Goal: Task Accomplishment & Management: Manage account settings

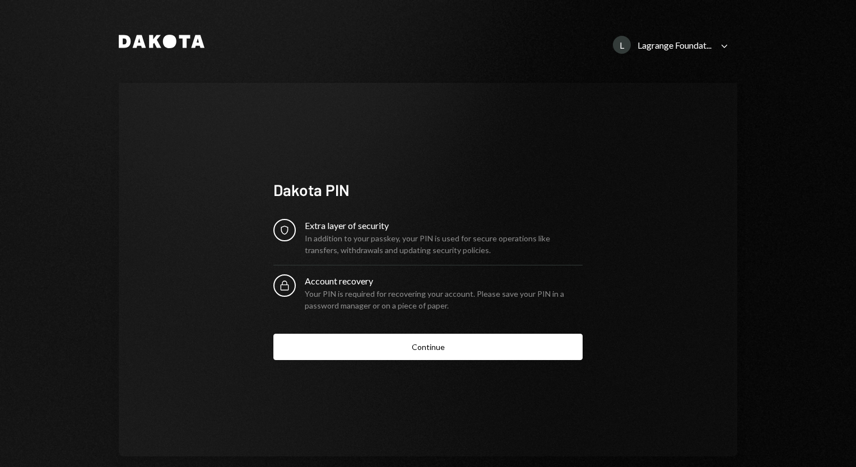
click at [45, 106] on div "[PERSON_NAME] Foundat... Caret Down Dakota PIN Security Extra layer of security…" at bounding box center [428, 233] width 856 height 467
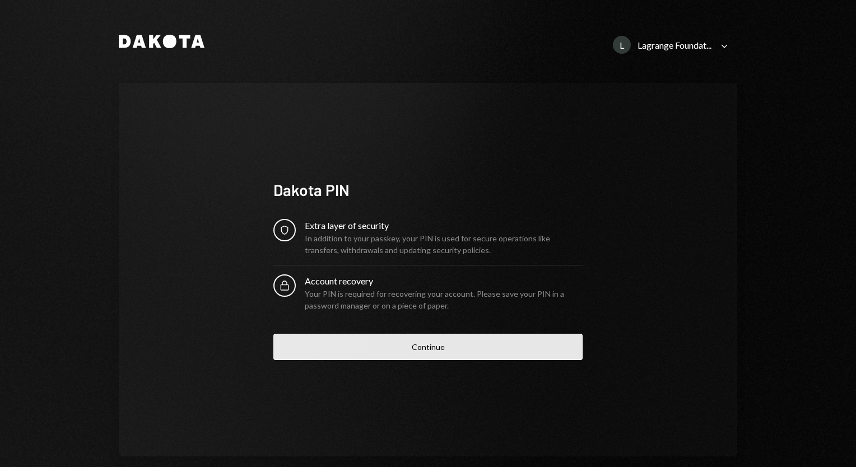
click at [412, 352] on button "Continue" at bounding box center [427, 347] width 309 height 26
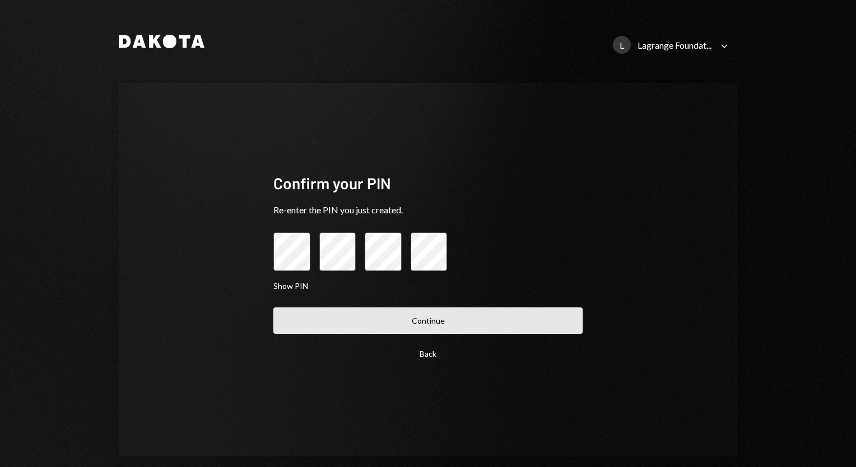
click at [497, 323] on button "Continue" at bounding box center [427, 320] width 309 height 26
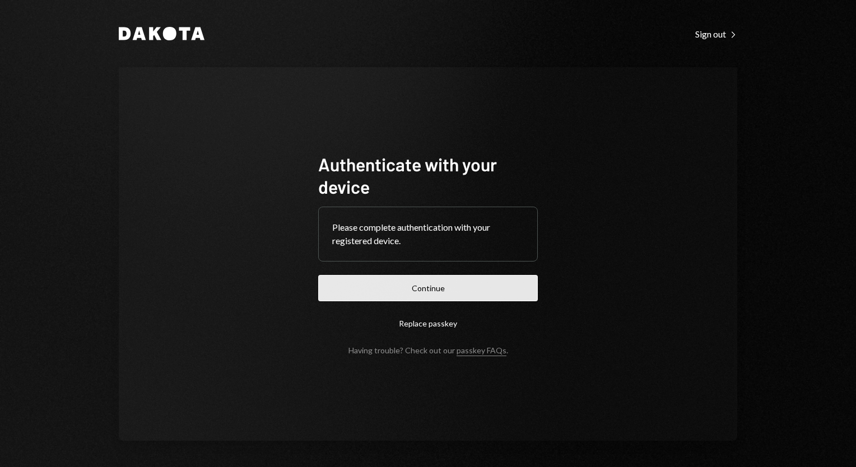
click at [421, 292] on button "Continue" at bounding box center [428, 288] width 220 height 26
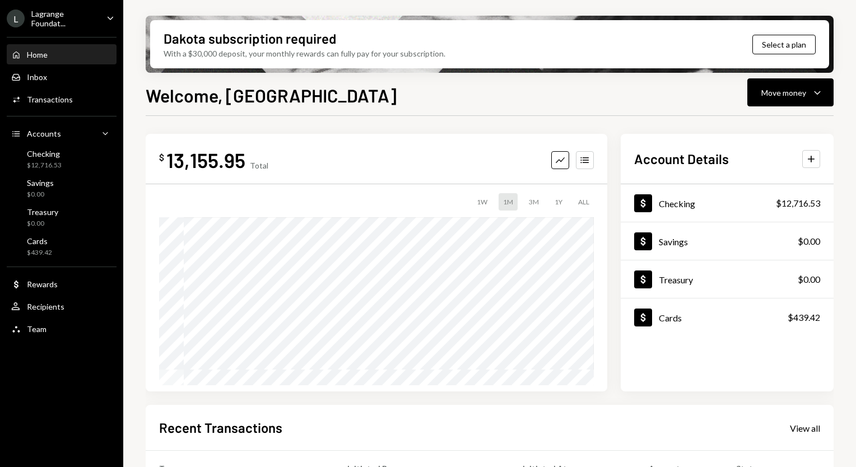
click at [71, 10] on div "Lagrange Foundat..." at bounding box center [64, 18] width 66 height 19
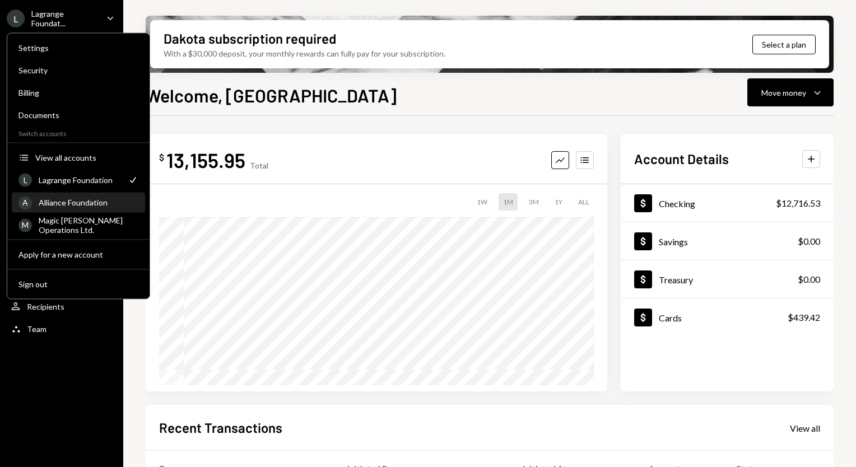
click at [72, 198] on div "Alliance Foundation" at bounding box center [89, 203] width 100 height 10
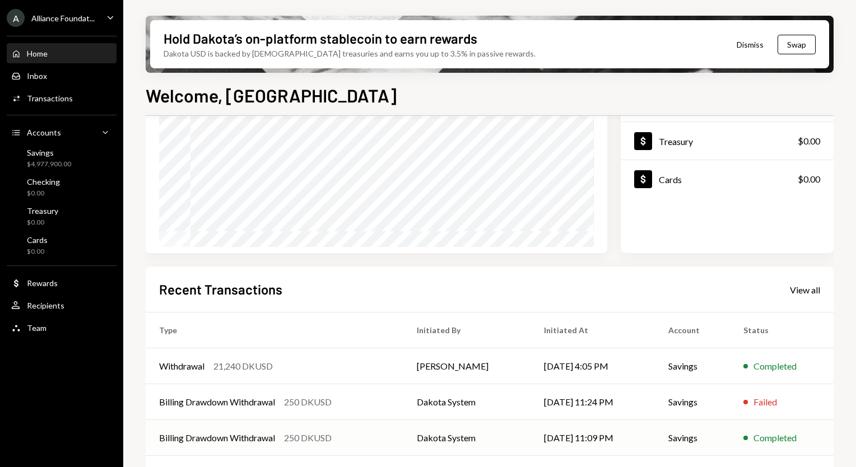
scroll to position [137, 0]
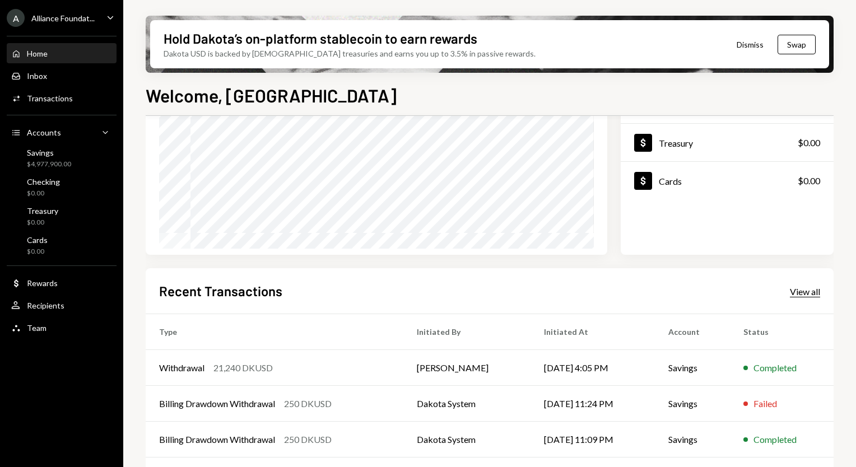
click at [806, 288] on div "View all" at bounding box center [805, 291] width 30 height 11
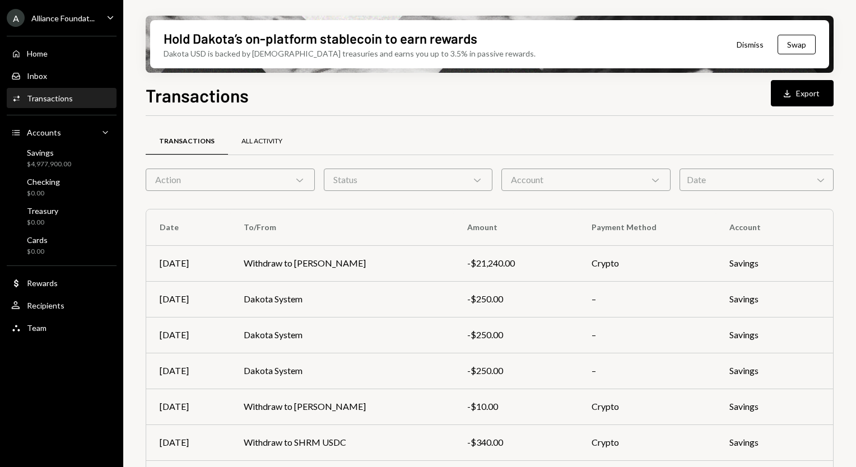
click at [260, 131] on div "All Activity" at bounding box center [262, 141] width 68 height 27
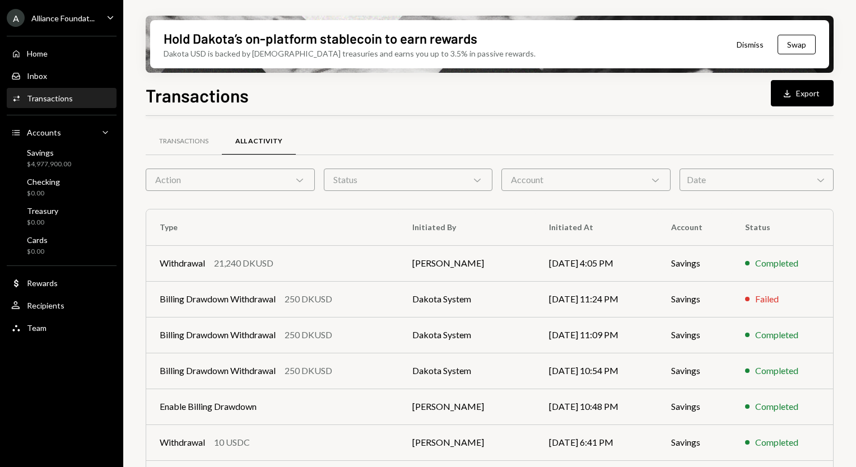
scroll to position [134, 0]
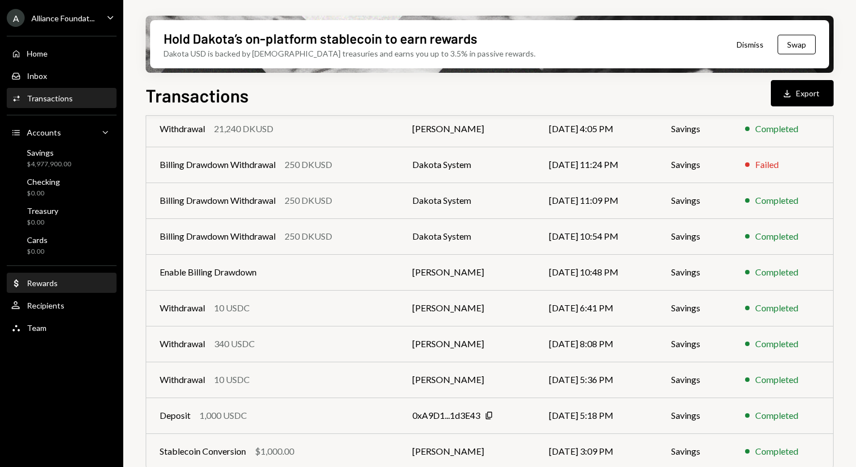
click at [38, 286] on div "Rewards" at bounding box center [42, 283] width 31 height 10
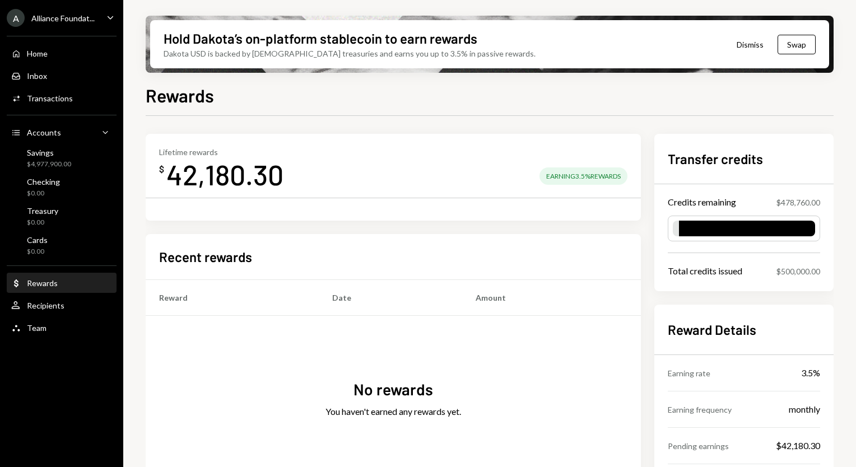
click at [85, 24] on div "A Alliance Foundat..." at bounding box center [51, 18] width 88 height 18
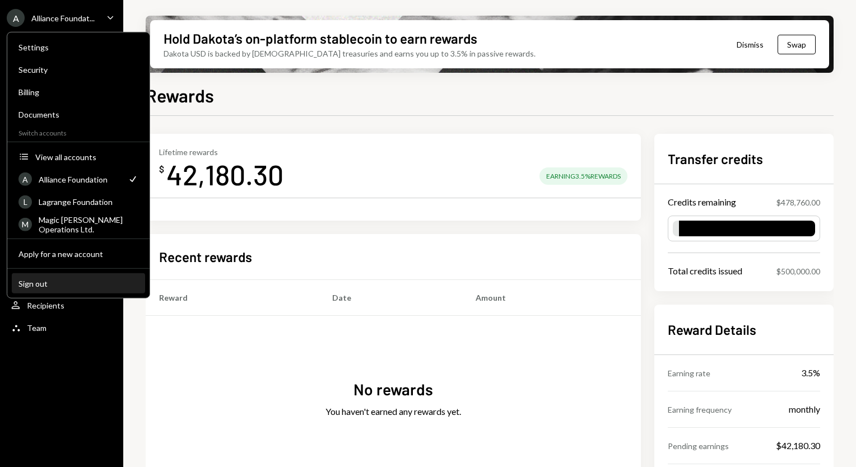
click at [59, 284] on div "Sign out" at bounding box center [78, 283] width 120 height 10
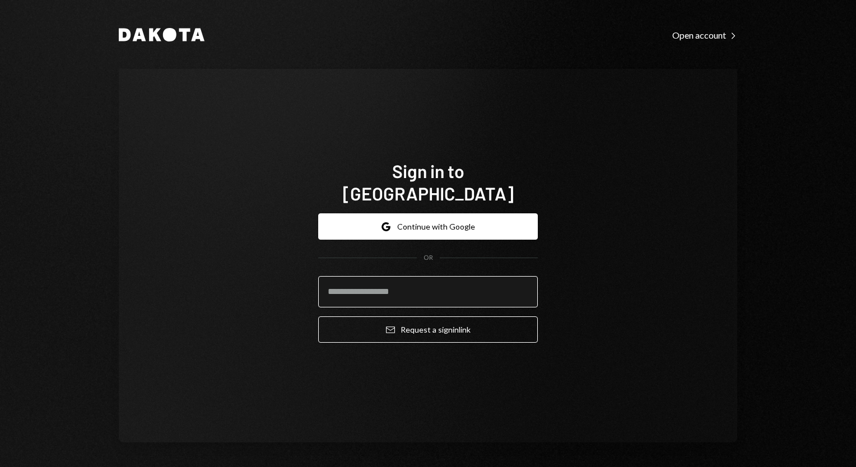
click at [402, 277] on input "email" at bounding box center [428, 291] width 220 height 31
type input "**********"
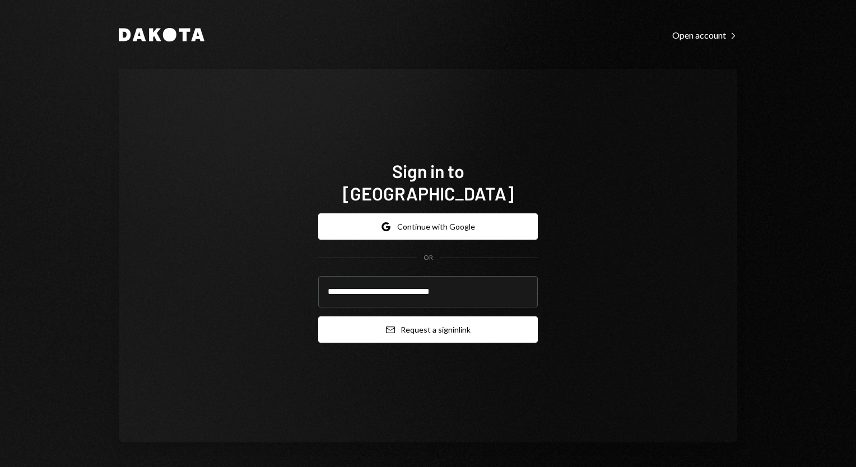
click at [404, 316] on button "Email Request a sign in link" at bounding box center [428, 329] width 220 height 26
